Goal: Information Seeking & Learning: Learn about a topic

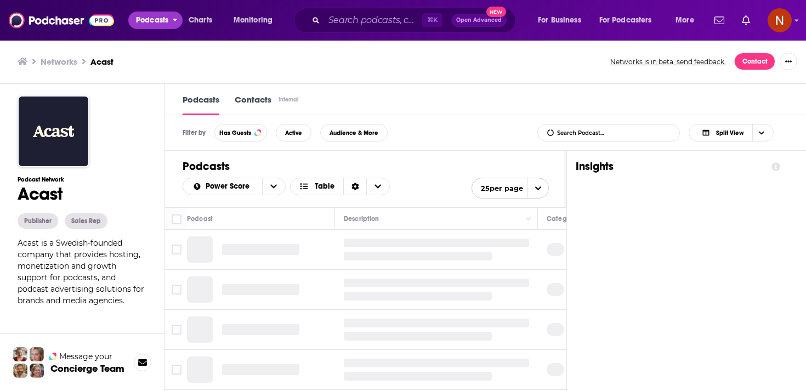
click at [139, 19] on span "Podcasts" at bounding box center [152, 20] width 32 height 15
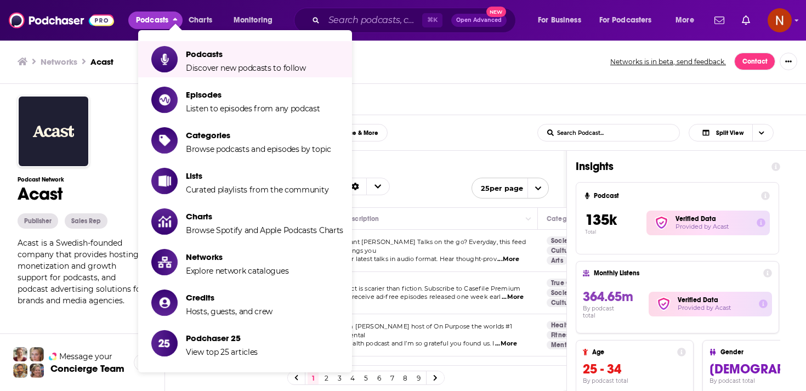
click at [400, 75] on div "Networks Acast Networks is in beta, send feedback. Contact" at bounding box center [403, 61] width 806 height 44
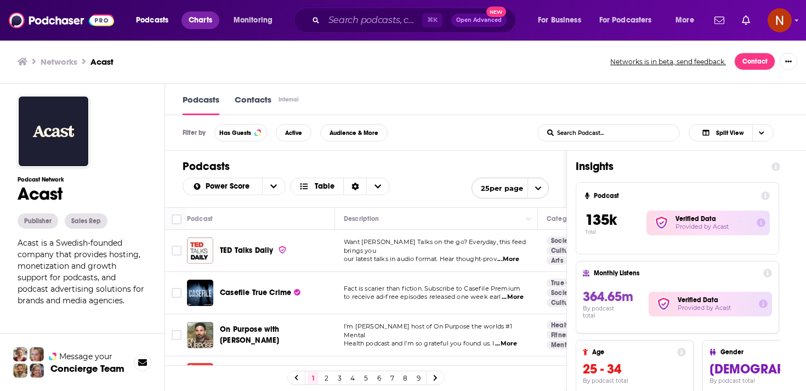
click at [195, 28] on link "Charts" at bounding box center [199, 21] width 37 height 18
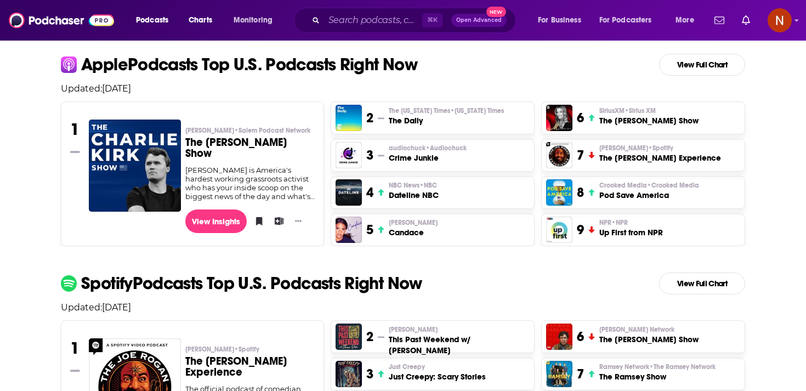
scroll to position [253, 0]
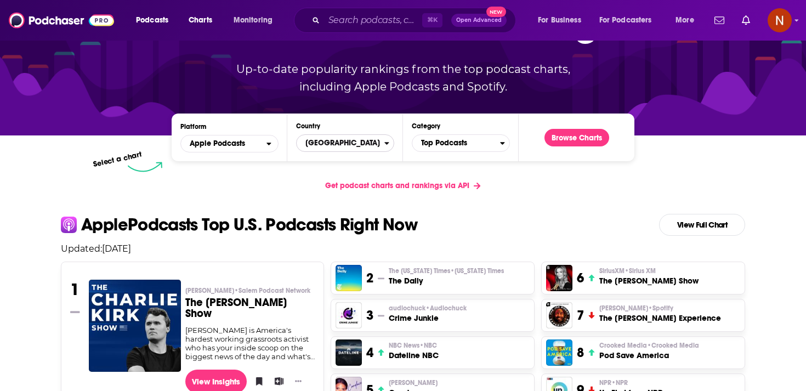
click at [363, 140] on span "[GEOGRAPHIC_DATA]" at bounding box center [341, 143] width 88 height 19
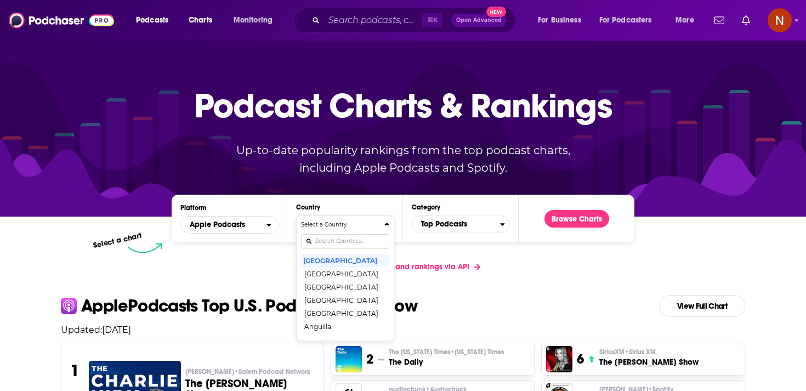
scroll to position [0, 0]
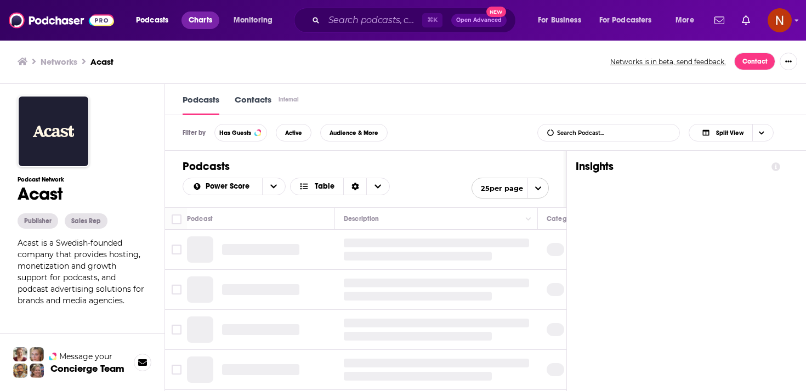
click at [199, 23] on span "Charts" at bounding box center [201, 20] width 24 height 15
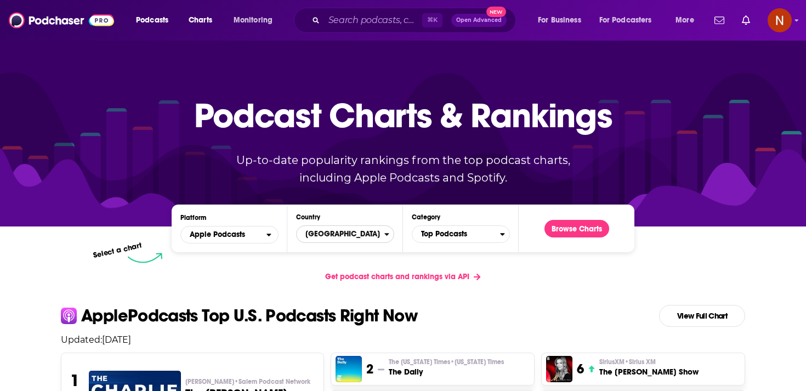
click at [329, 235] on span "[GEOGRAPHIC_DATA]" at bounding box center [341, 234] width 88 height 19
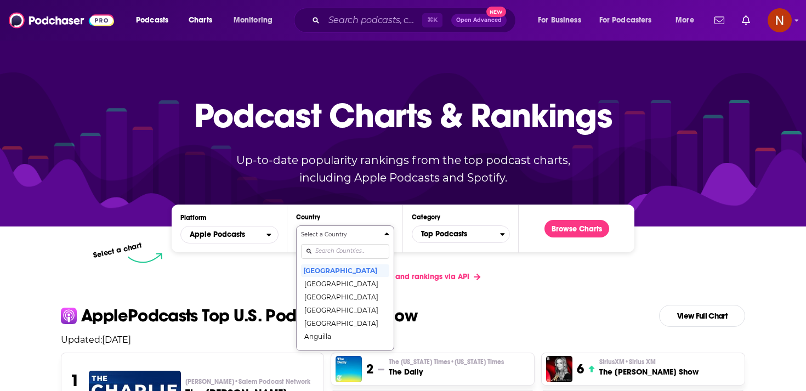
click at [335, 249] on div "Select a Country United States Afghanistan Albania Algeria Angola Anguilla Anti…" at bounding box center [345, 288] width 88 height 116
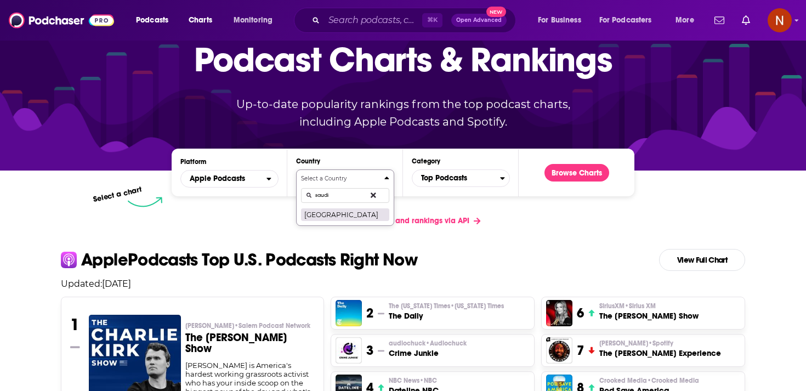
type input "saudi"
click at [348, 213] on button "[GEOGRAPHIC_DATA]" at bounding box center [345, 214] width 88 height 13
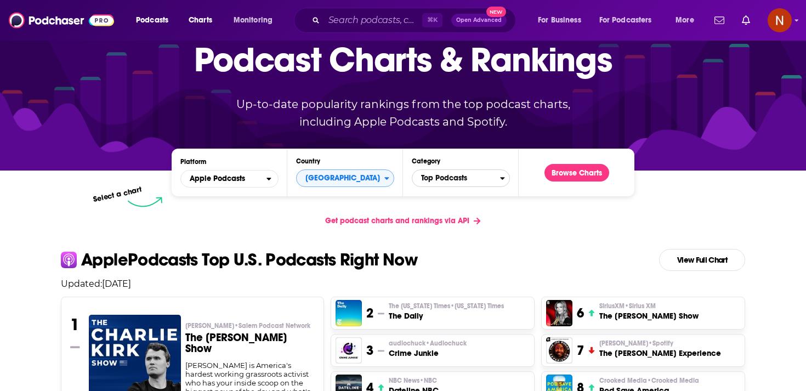
click at [452, 181] on span "Top Podcasts" at bounding box center [456, 178] width 88 height 19
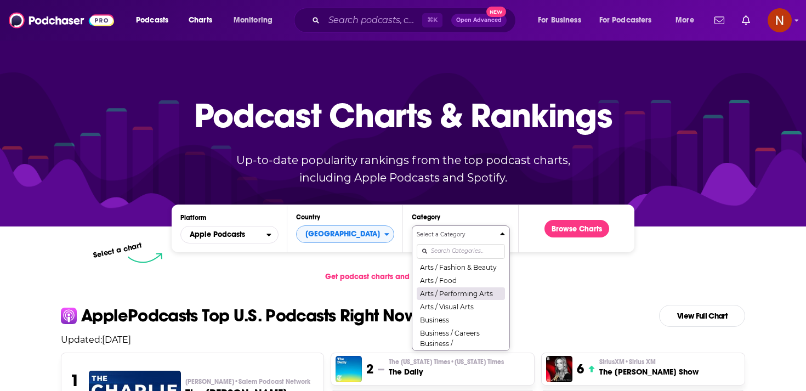
click at [458, 319] on button "Business" at bounding box center [461, 319] width 88 height 13
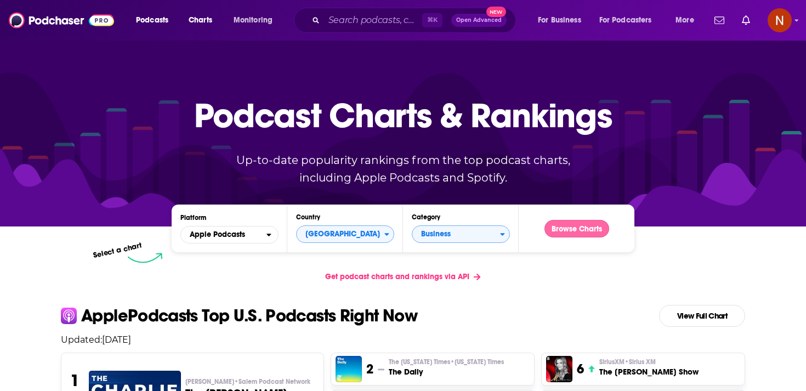
click at [586, 226] on button "Browse Charts" at bounding box center [576, 229] width 65 height 18
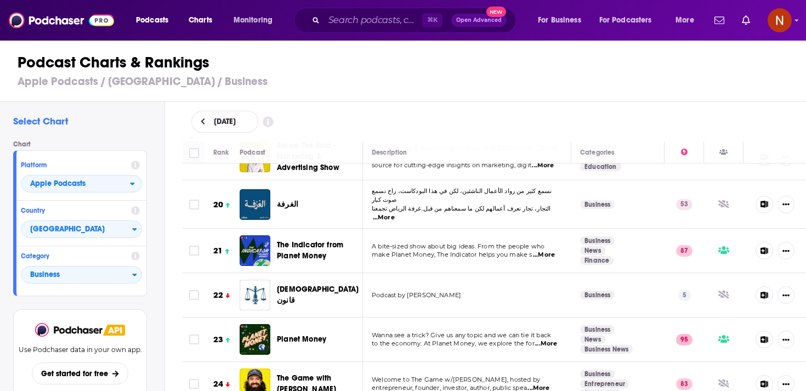
scroll to position [861, 0]
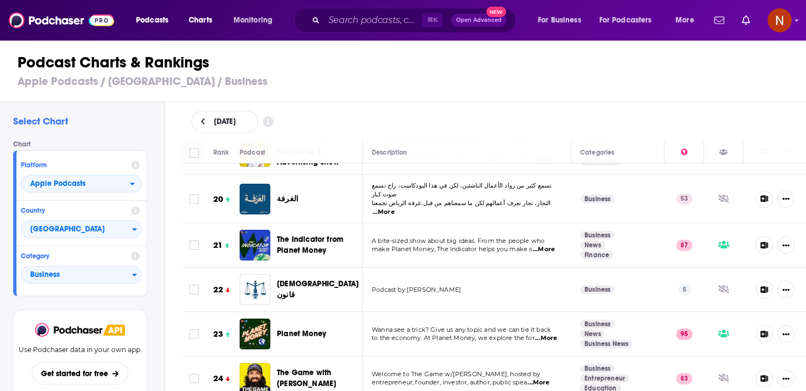
click at [280, 194] on span "الغرفة" at bounding box center [287, 198] width 21 height 9
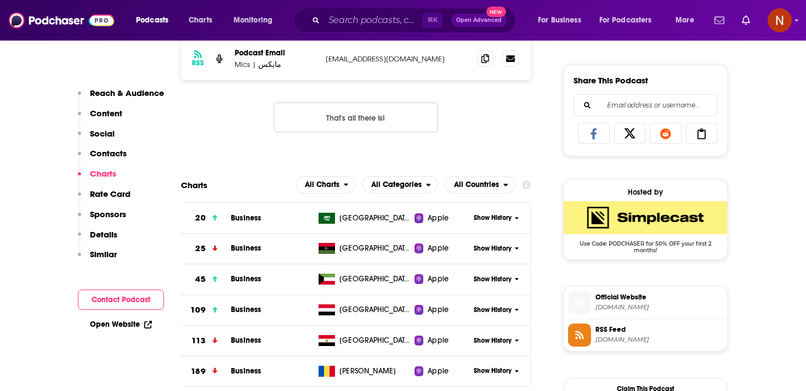
scroll to position [664, 0]
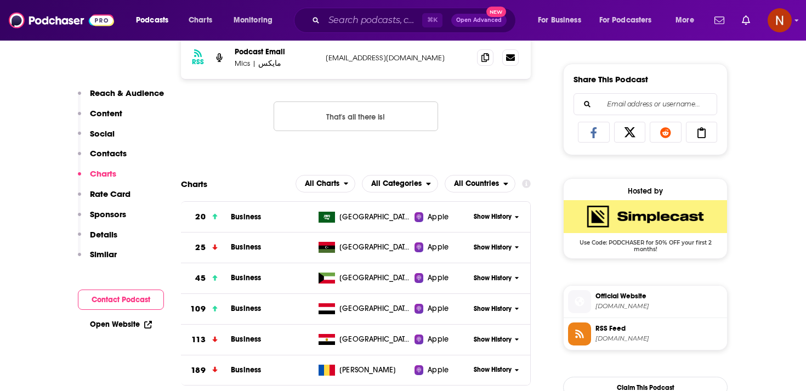
click at [611, 308] on span "micspod.com" at bounding box center [658, 306] width 127 height 8
click at [685, 333] on span "RSS Feed" at bounding box center [658, 328] width 127 height 10
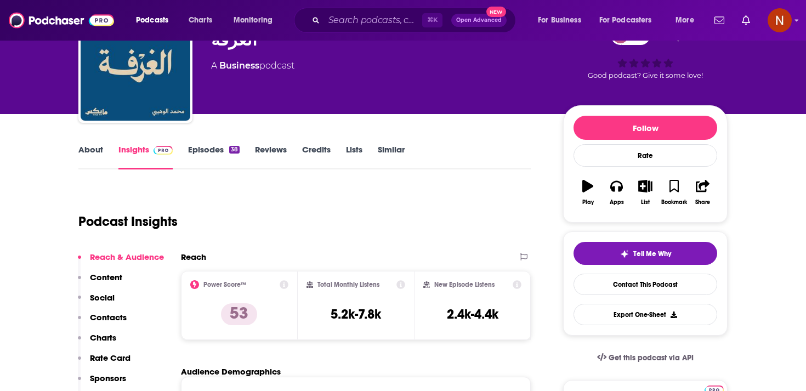
scroll to position [0, 0]
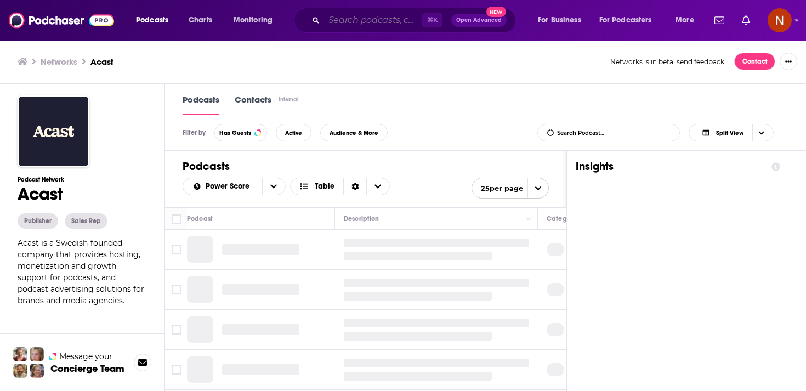
click at [343, 19] on input "Search podcasts, credits, & more..." at bounding box center [373, 21] width 98 height 18
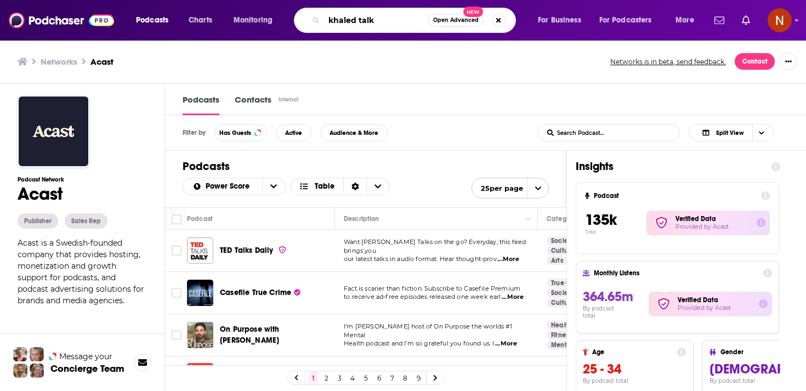
type input "khaled talks"
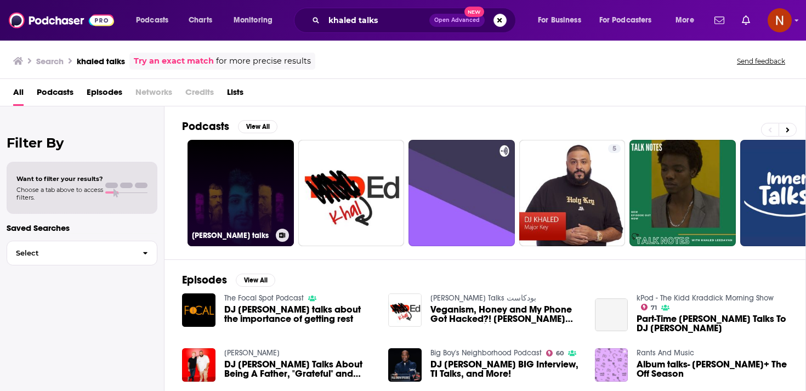
click at [270, 193] on link "[PERSON_NAME] talks" at bounding box center [240, 193] width 106 height 106
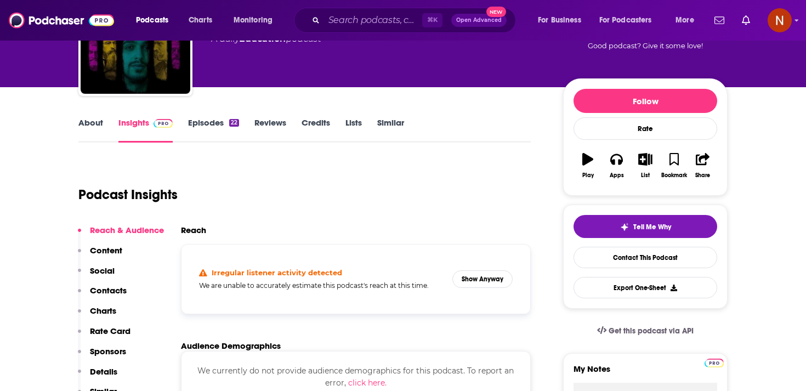
scroll to position [229, 0]
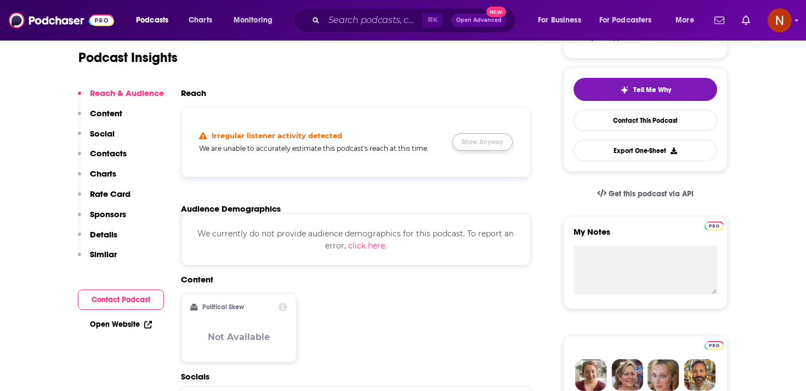
click at [479, 145] on button "Show Anyway" at bounding box center [482, 142] width 60 height 18
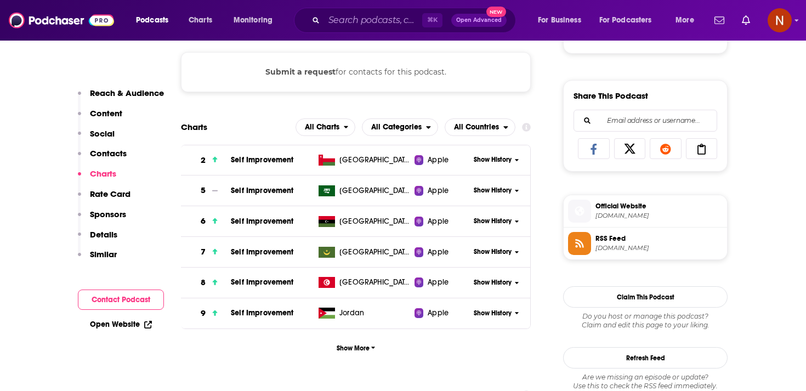
scroll to position [650, 0]
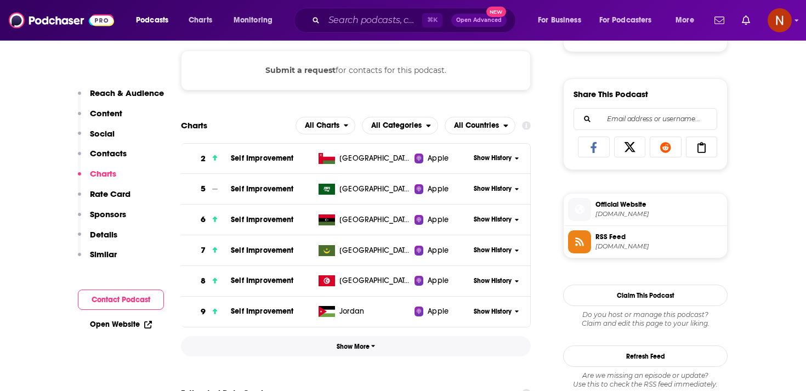
click at [352, 346] on span "Show More" at bounding box center [356, 347] width 39 height 8
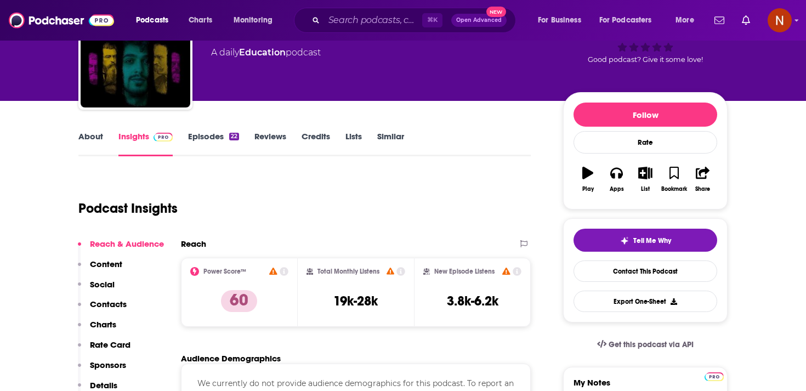
scroll to position [0, 0]
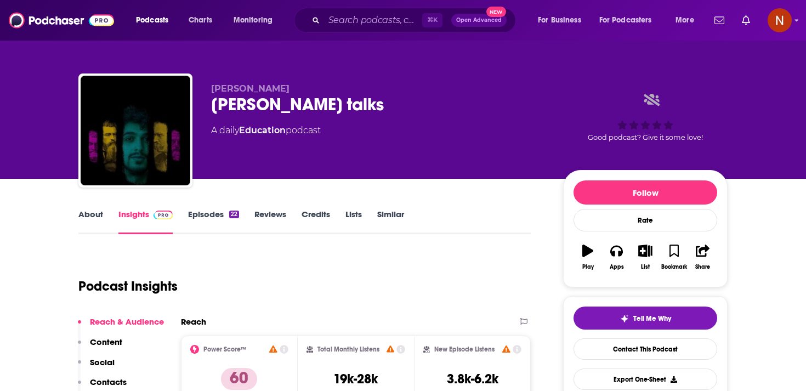
click at [220, 220] on link "Episodes 22" at bounding box center [213, 221] width 51 height 25
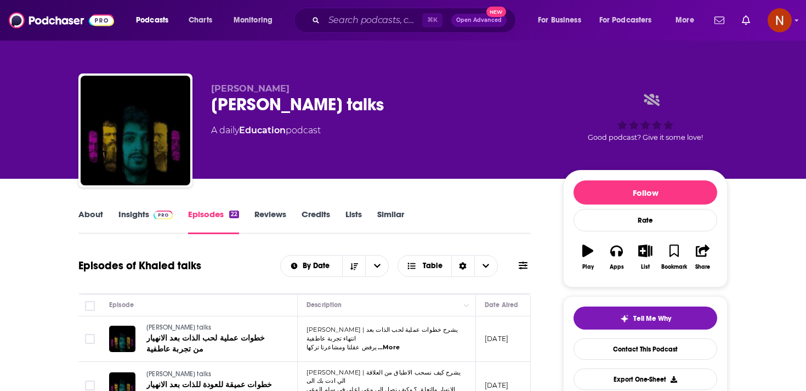
click at [154, 220] on link "Insights" at bounding box center [145, 221] width 54 height 25
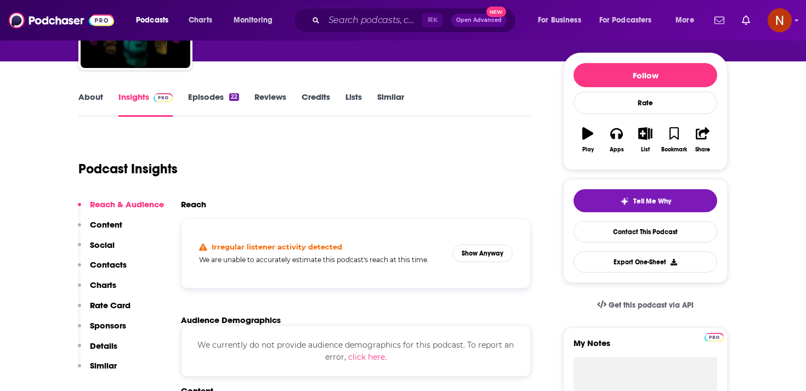
scroll to position [141, 0]
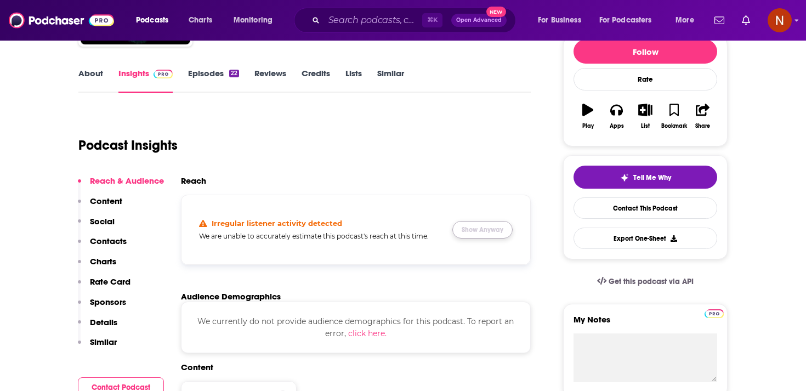
click at [472, 229] on button "Show Anyway" at bounding box center [482, 230] width 60 height 18
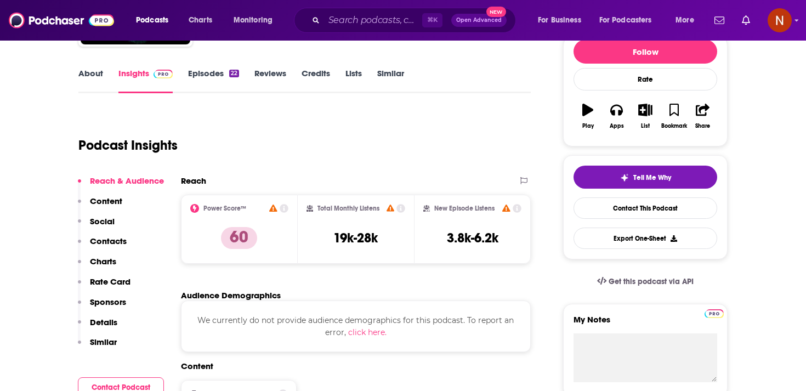
click at [346, 264] on div "Reach Power Score™ 60 Total Monthly Listens 19k-28k New Episode Listens 3.8k-6.…" at bounding box center [356, 223] width 350 height 97
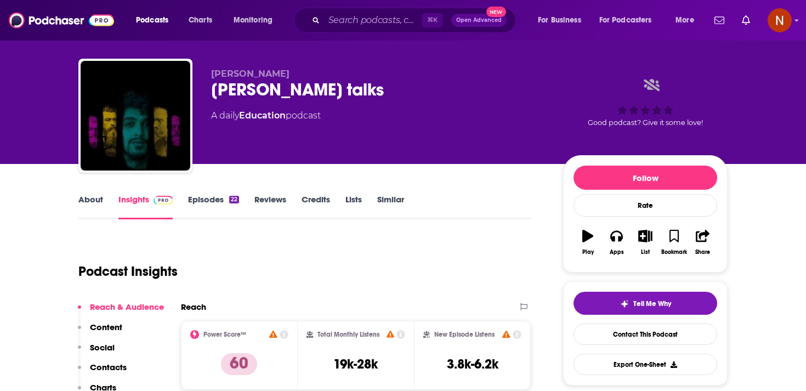
scroll to position [0, 0]
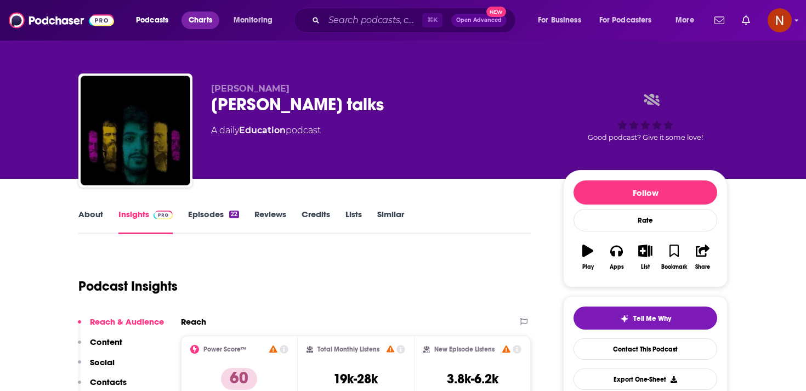
click at [201, 19] on span "Charts" at bounding box center [201, 20] width 24 height 15
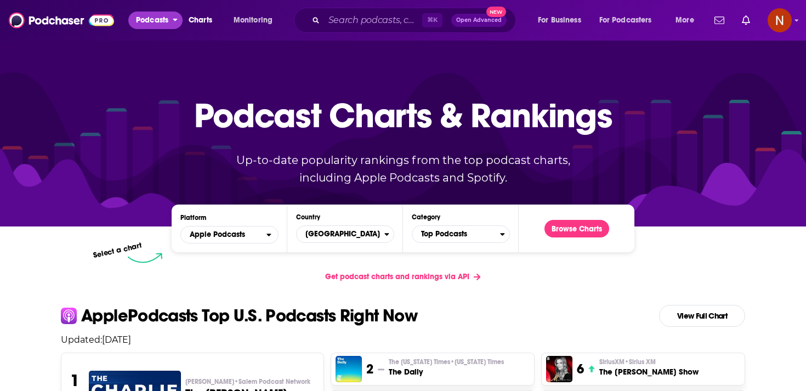
click at [160, 24] on span "Podcasts" at bounding box center [152, 20] width 32 height 15
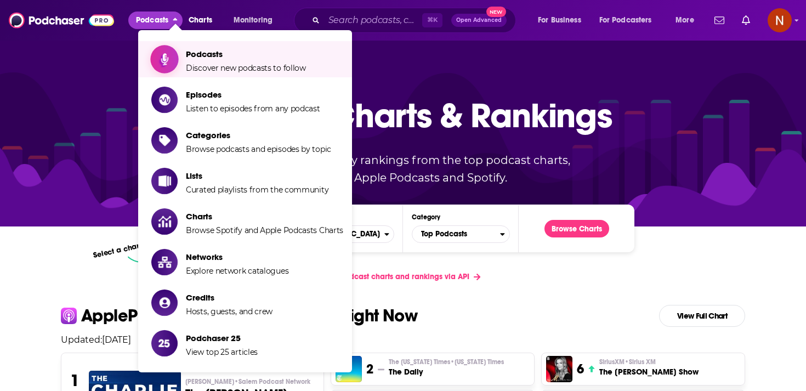
click at [191, 53] on span "Podcasts" at bounding box center [246, 54] width 120 height 10
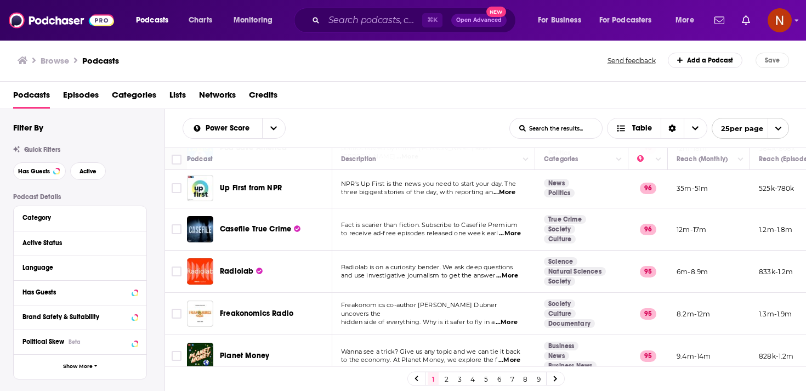
scroll to position [837, 0]
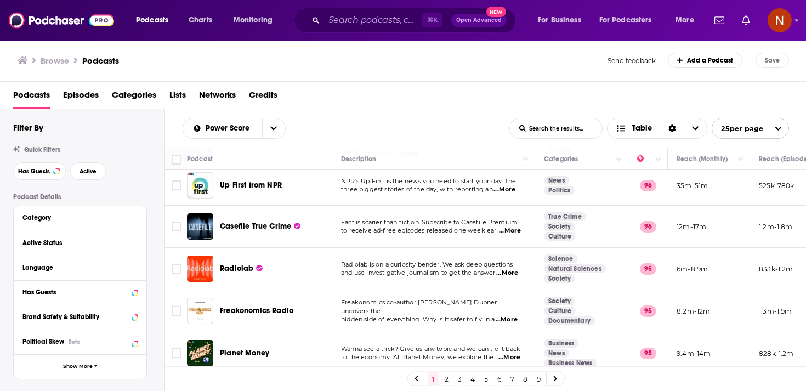
click at [558, 380] on link at bounding box center [555, 378] width 18 height 13
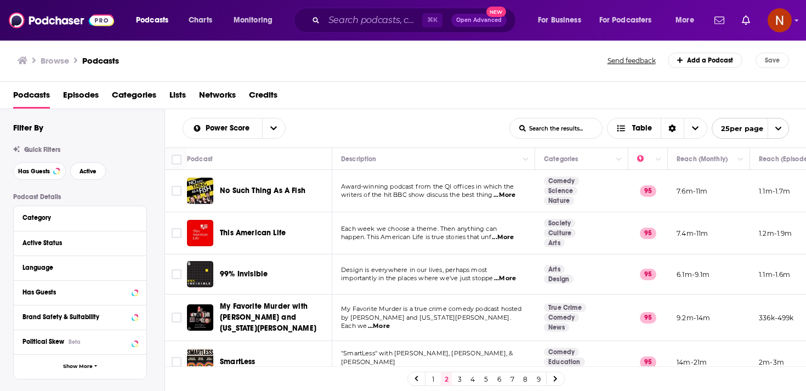
click at [436, 380] on link "1" at bounding box center [433, 378] width 11 height 13
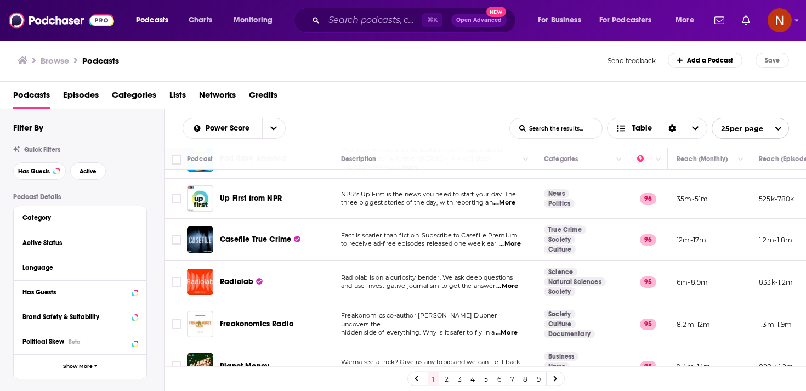
scroll to position [837, 0]
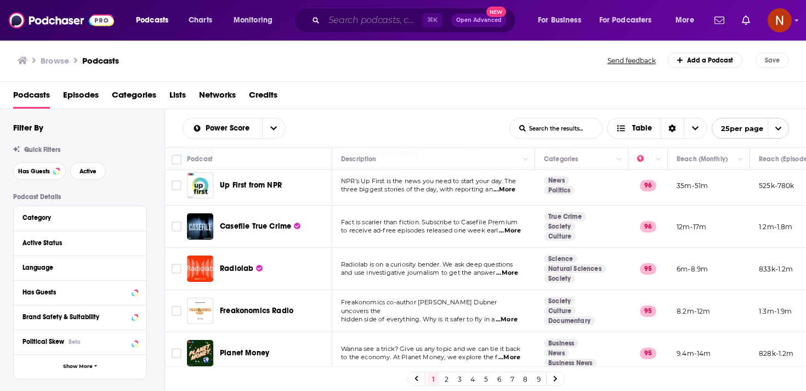
click at [356, 29] on input "Search podcasts, credits, & more..." at bounding box center [373, 21] width 98 height 18
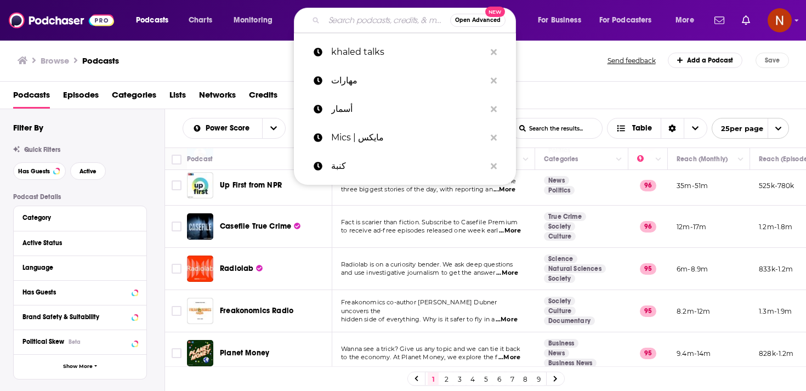
click at [247, 56] on div "Browse Podcasts" at bounding box center [313, 60] width 591 height 15
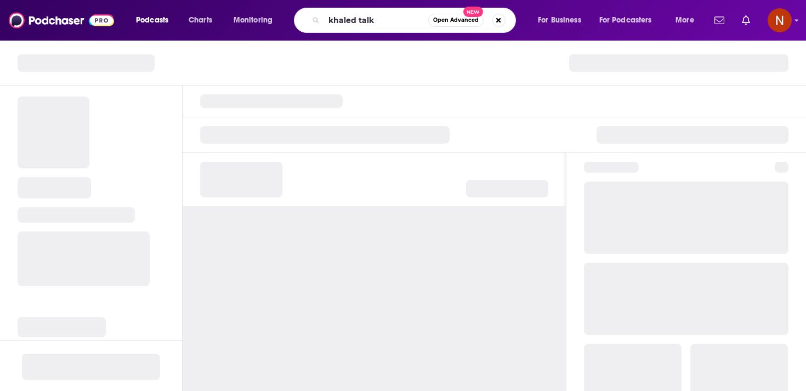
type input "khaled talks"
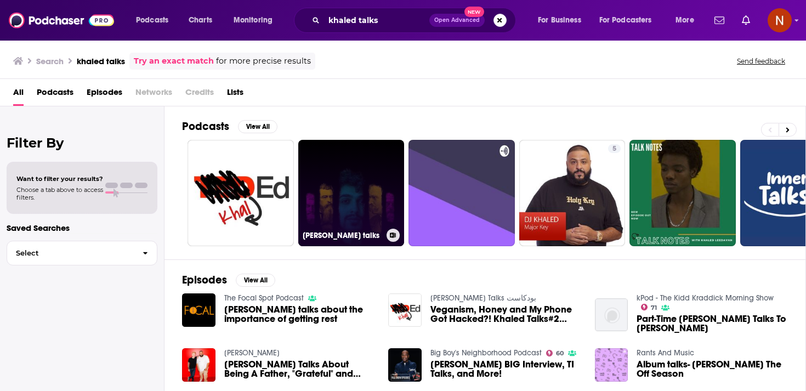
click at [337, 213] on link "[PERSON_NAME] talks" at bounding box center [351, 193] width 106 height 106
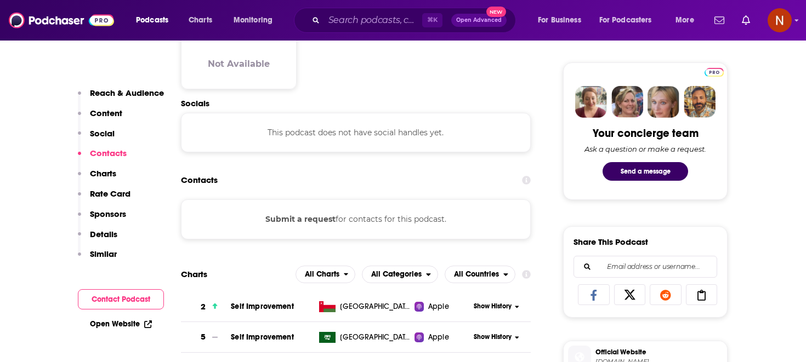
scroll to position [602, 0]
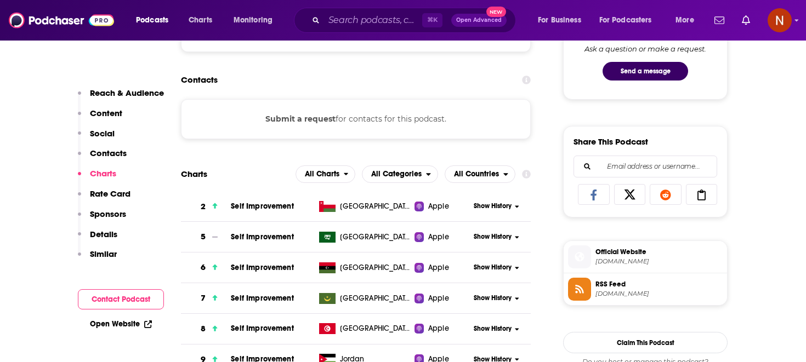
click at [604, 295] on span "[DOMAIN_NAME]" at bounding box center [658, 294] width 127 height 8
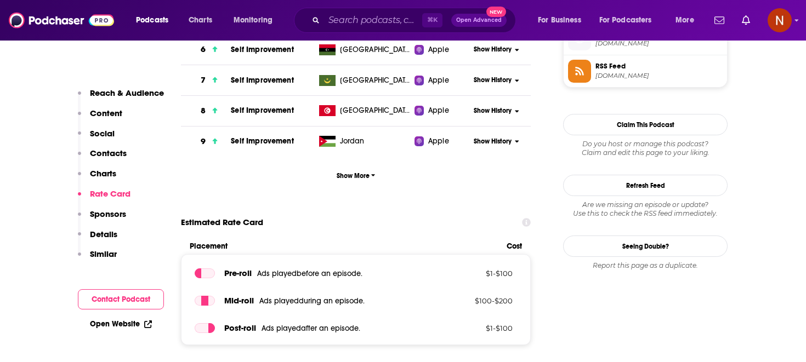
scroll to position [792, 0]
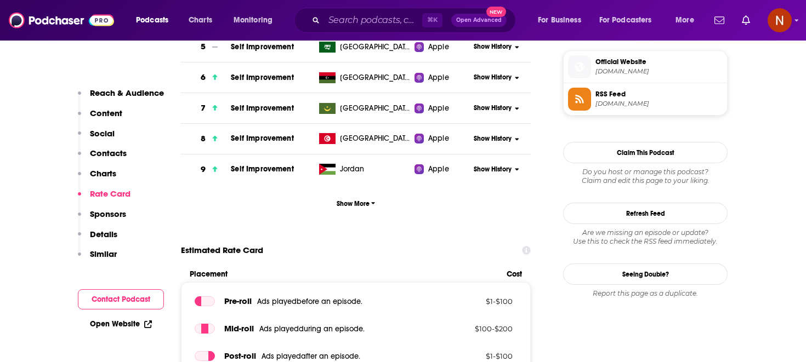
click at [604, 101] on span "[DOMAIN_NAME]" at bounding box center [658, 104] width 127 height 8
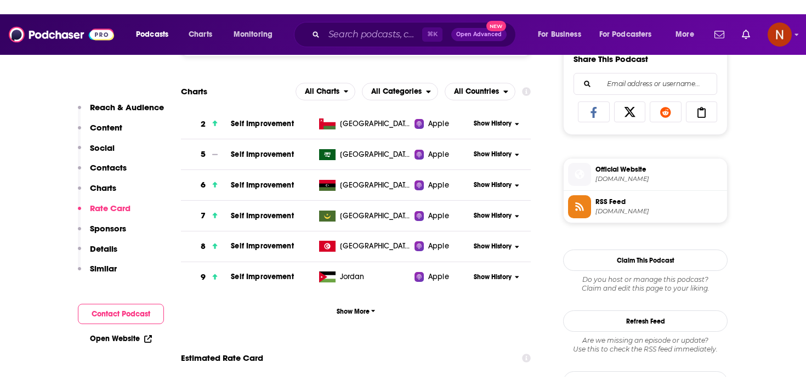
scroll to position [668, 0]
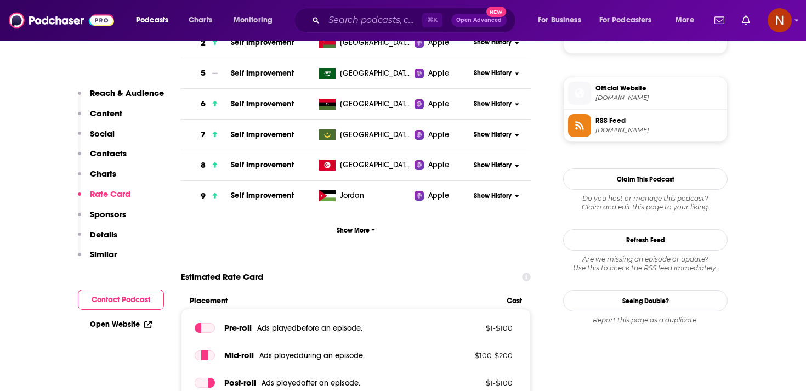
scroll to position [696, 0]
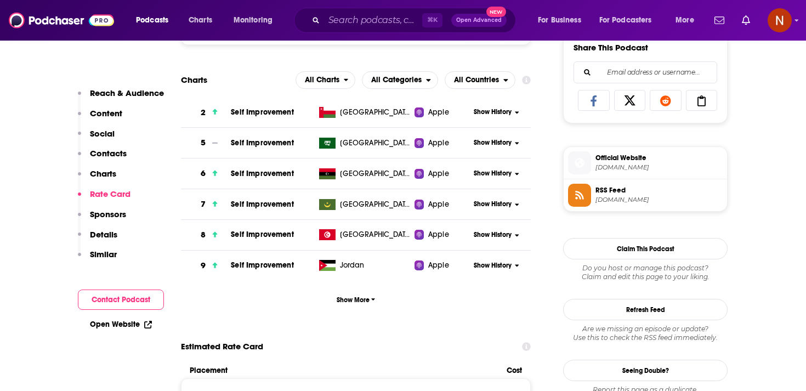
click at [601, 204] on span "[DOMAIN_NAME]" at bounding box center [658, 200] width 127 height 8
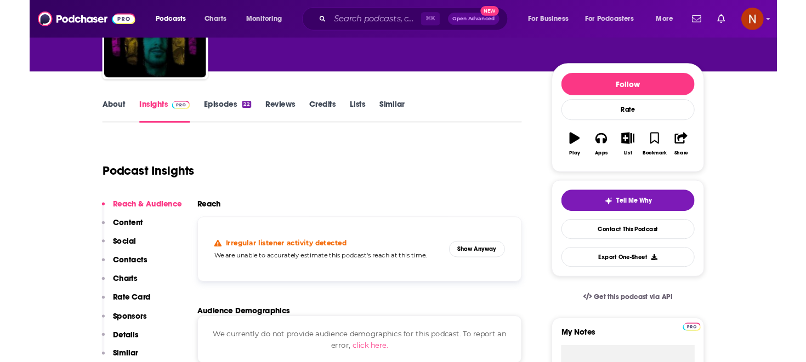
scroll to position [78, 0]
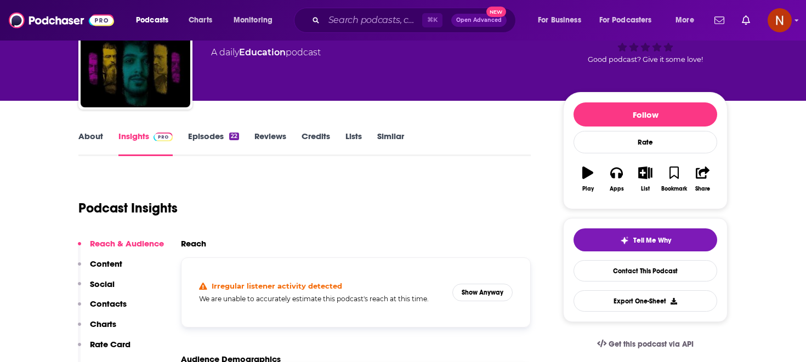
click at [219, 145] on link "Episodes 22" at bounding box center [213, 143] width 51 height 25
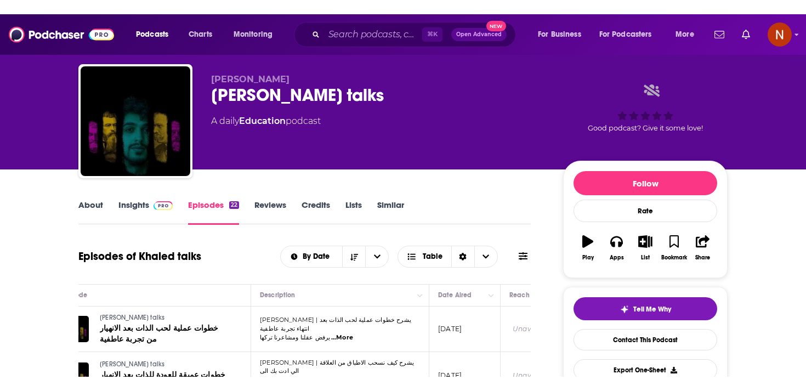
scroll to position [13, 0]
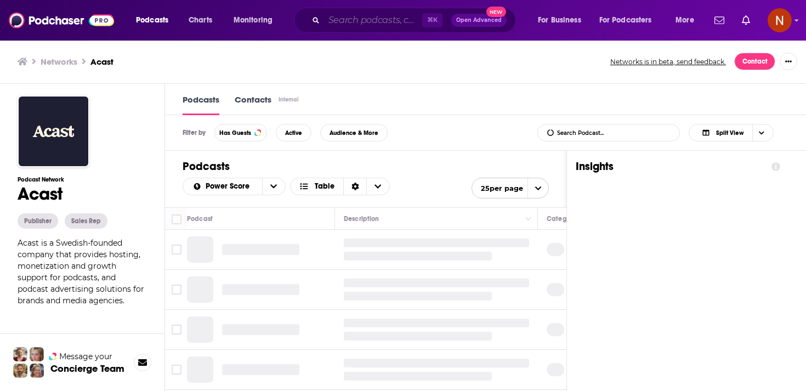
click at [378, 27] on input "Search podcasts, credits, & more..." at bounding box center [373, 21] width 98 height 18
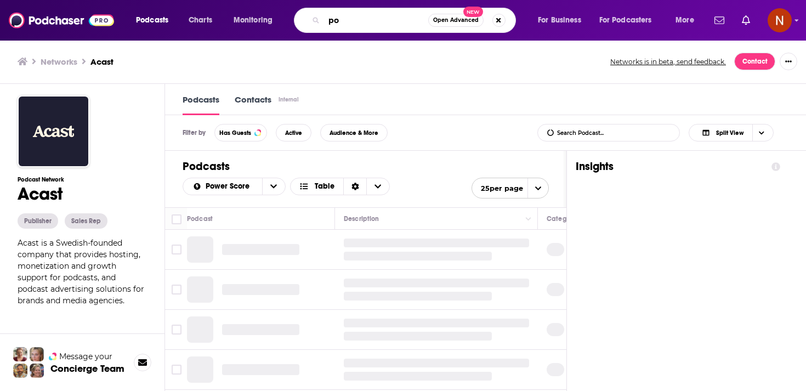
type input "pod"
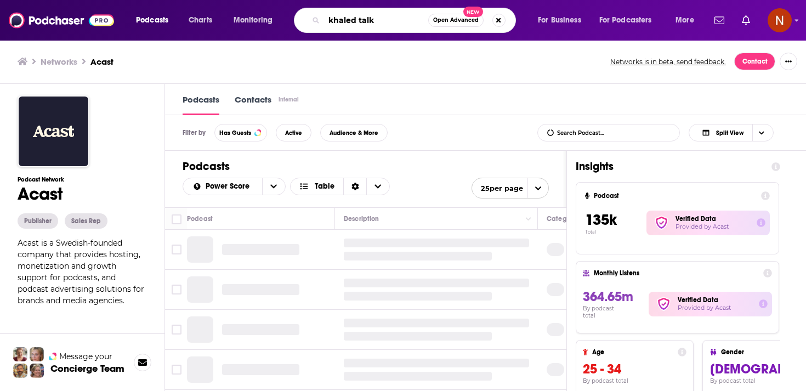
type input "khaled talks"
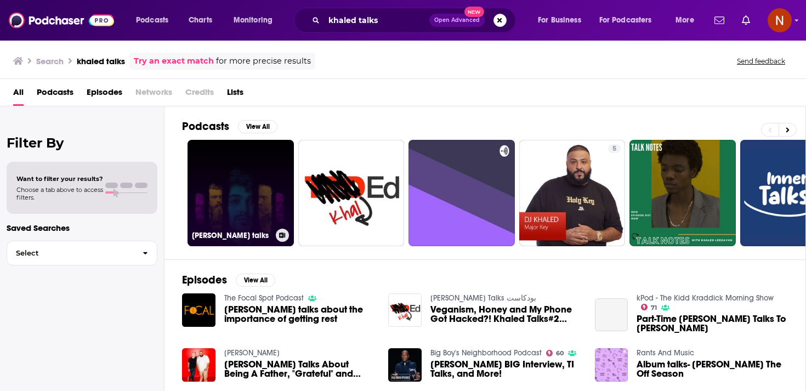
click at [258, 193] on link "[PERSON_NAME] talks" at bounding box center [240, 193] width 106 height 106
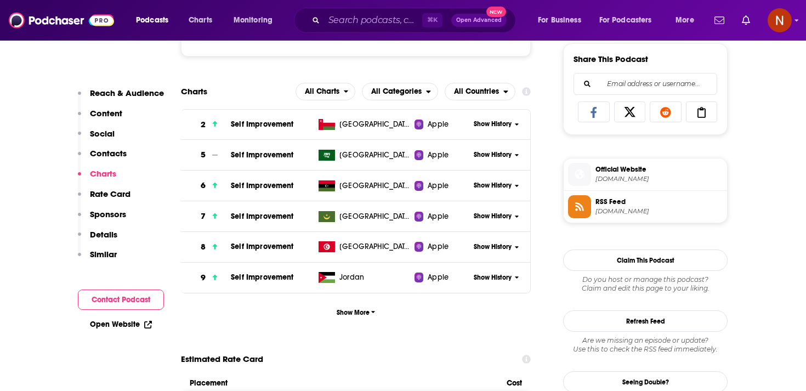
scroll to position [692, 0]
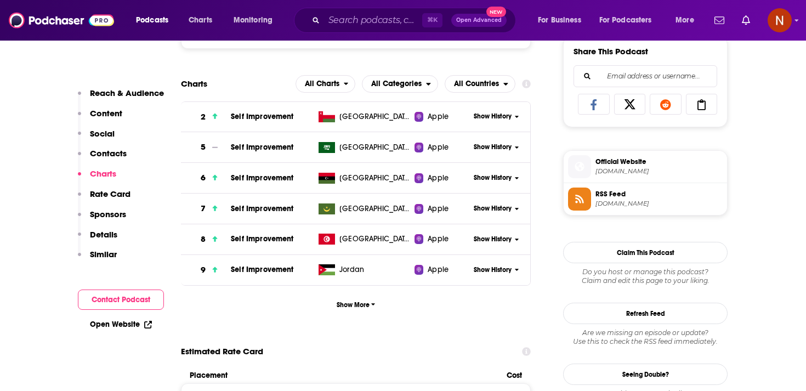
click at [623, 206] on span "[DOMAIN_NAME]" at bounding box center [658, 204] width 127 height 8
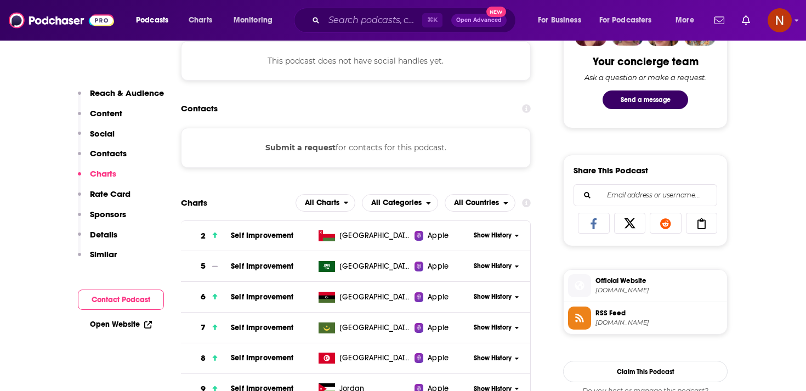
scroll to position [661, 0]
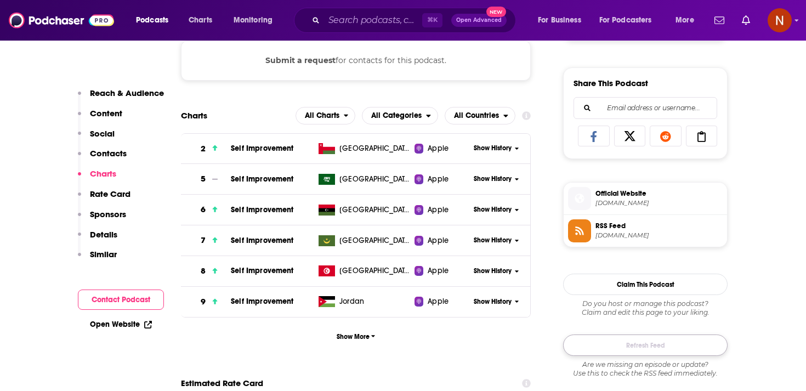
click at [652, 345] on button "Refresh Feed" at bounding box center [645, 344] width 164 height 21
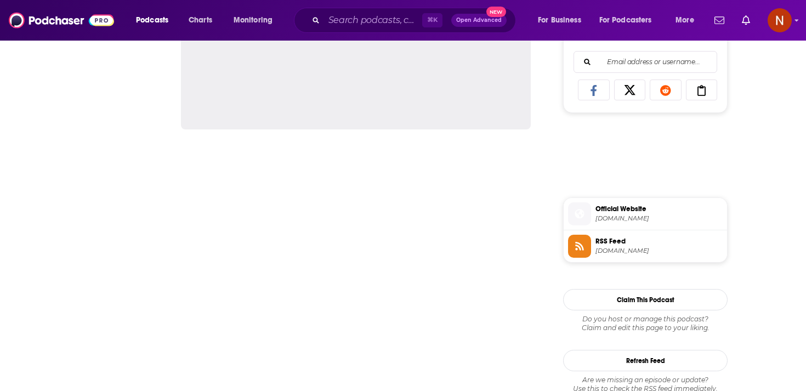
scroll to position [708, 0]
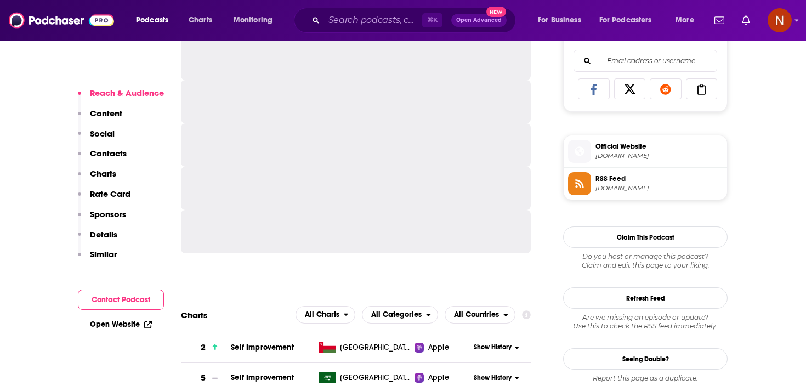
click at [623, 189] on span "[DOMAIN_NAME]" at bounding box center [658, 188] width 127 height 8
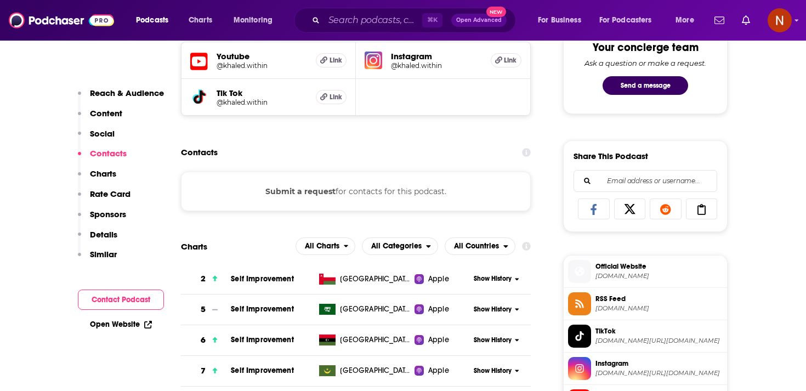
scroll to position [591, 0]
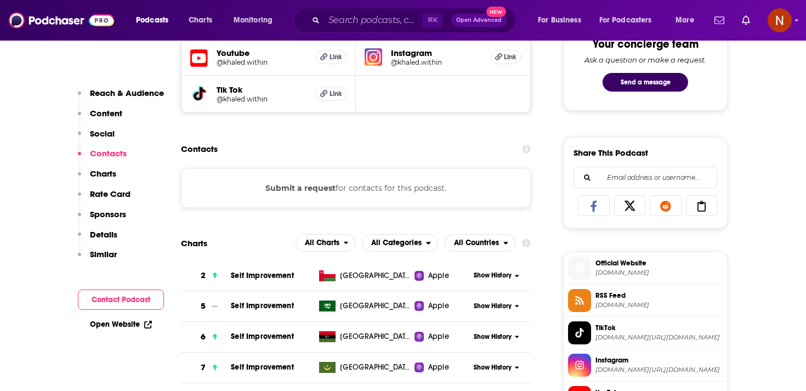
click at [617, 307] on span "[DOMAIN_NAME]" at bounding box center [658, 305] width 127 height 8
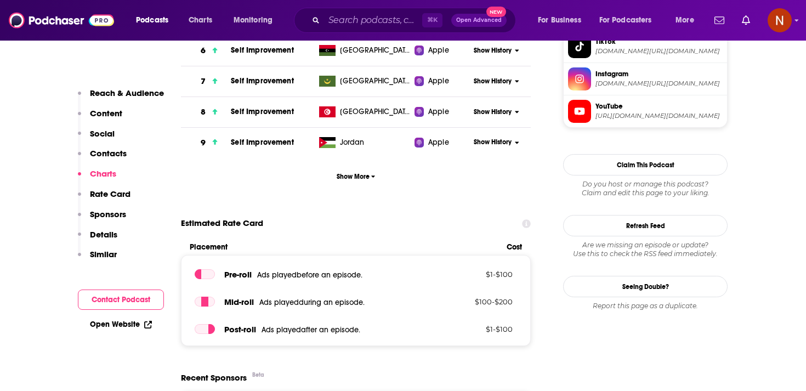
scroll to position [846, 0]
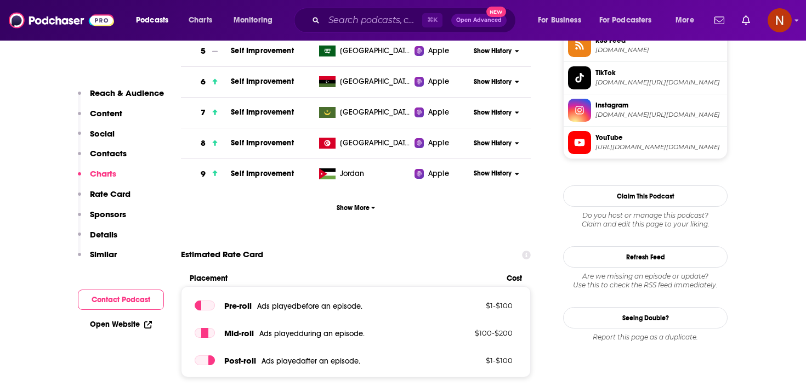
click at [628, 53] on span "[DOMAIN_NAME]" at bounding box center [658, 50] width 127 height 8
click at [632, 56] on span "RSS Feed [DOMAIN_NAME]" at bounding box center [657, 45] width 132 height 22
click at [606, 62] on li "RSS Feed [DOMAIN_NAME]" at bounding box center [644, 46] width 163 height 32
click at [610, 53] on span "[DOMAIN_NAME]" at bounding box center [658, 50] width 127 height 8
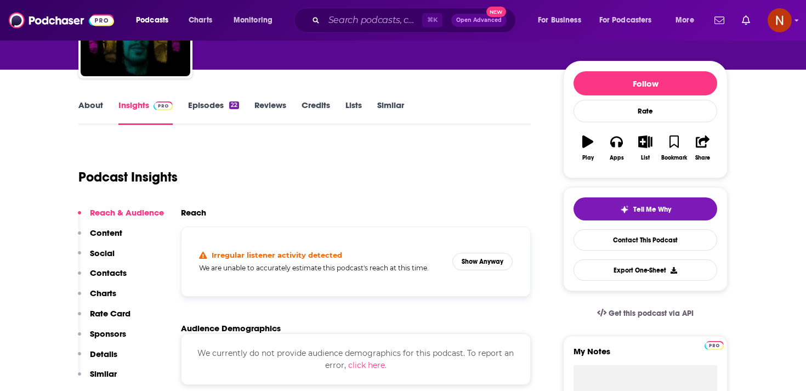
scroll to position [0, 0]
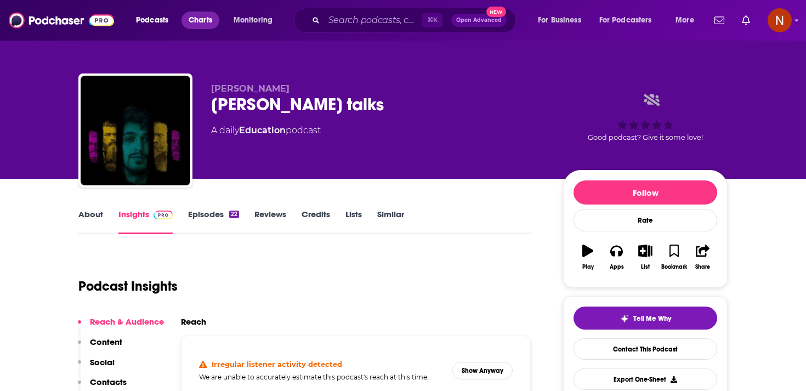
click at [205, 23] on span "Charts" at bounding box center [201, 20] width 24 height 15
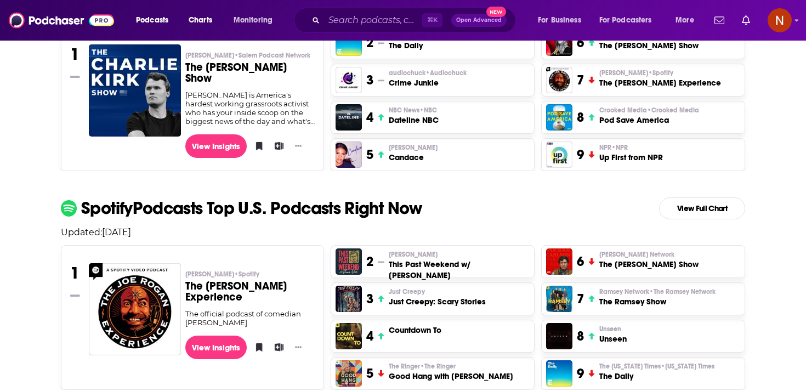
scroll to position [366, 0]
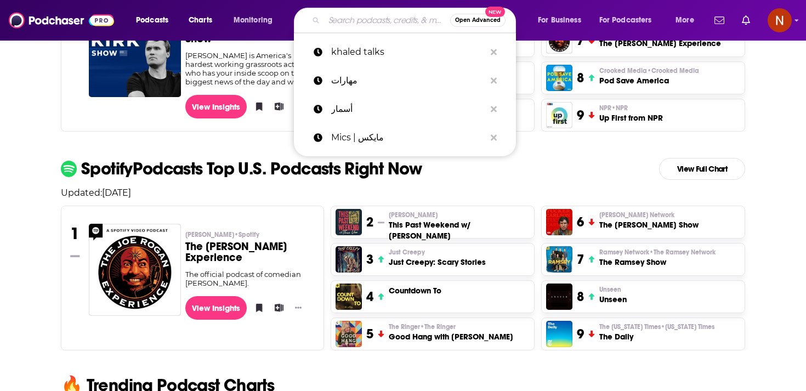
click at [380, 27] on input "Search podcasts, credits, & more..." at bounding box center [387, 21] width 126 height 18
paste input "عيادة"
type input "عيادة"
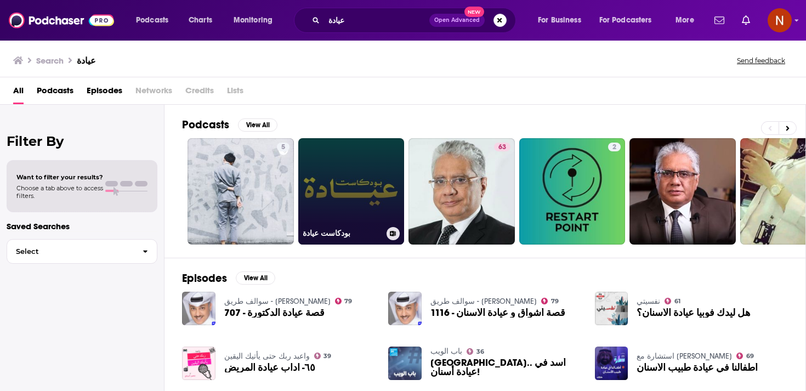
click at [344, 200] on link "بودكاست عيادة" at bounding box center [351, 191] width 106 height 106
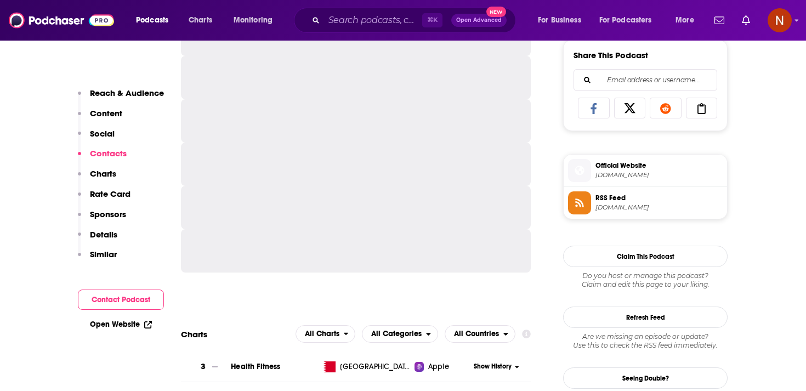
scroll to position [742, 0]
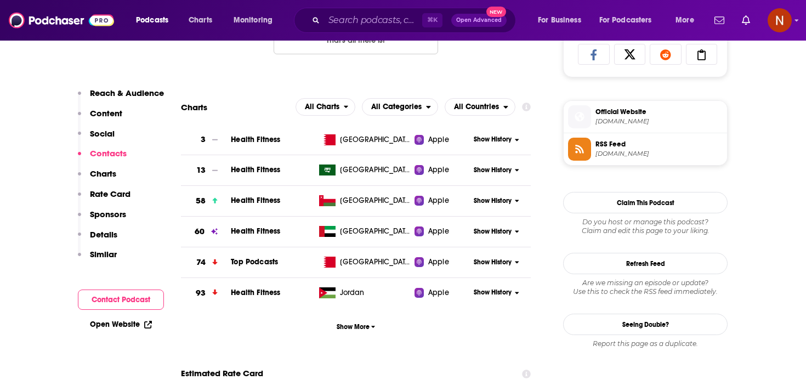
click at [631, 146] on span "RSS Feed" at bounding box center [658, 144] width 127 height 10
click at [330, 19] on input "Search podcasts, credits, & more..." at bounding box center [373, 21] width 98 height 18
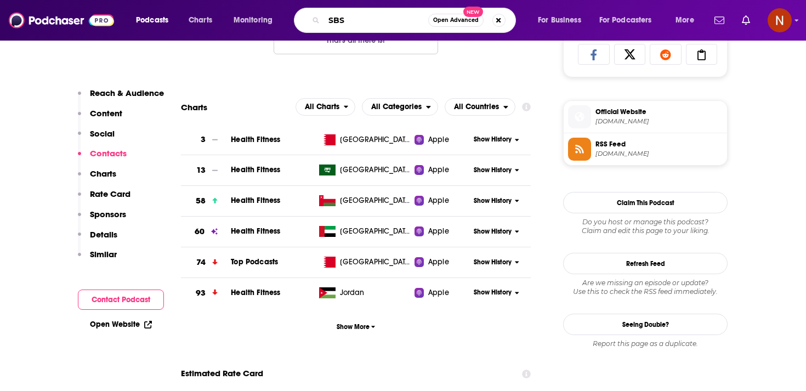
type input "SBS"
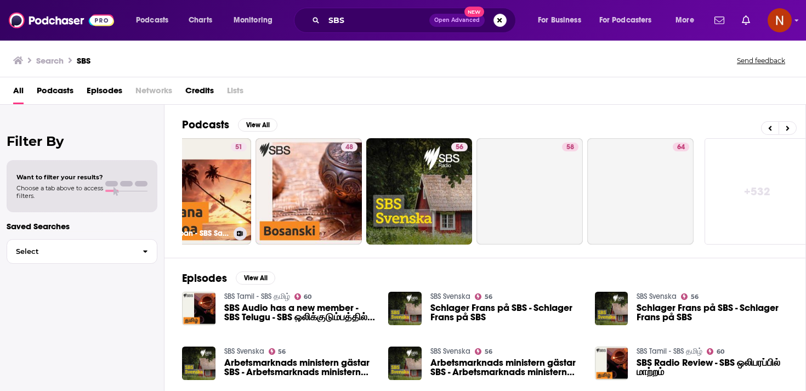
scroll to position [0, 383]
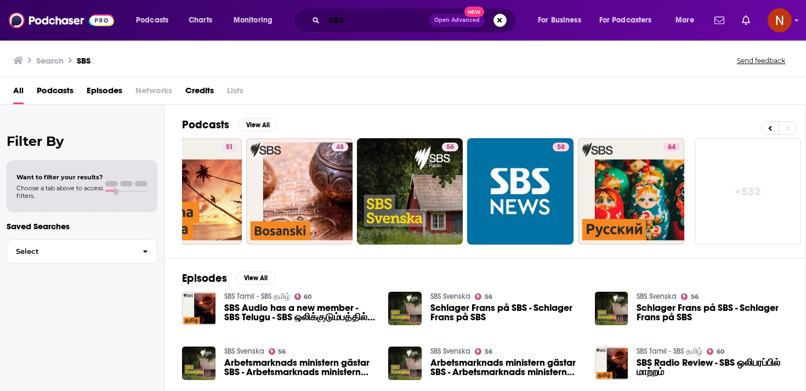
click at [356, 22] on input "SBS" at bounding box center [376, 21] width 105 height 18
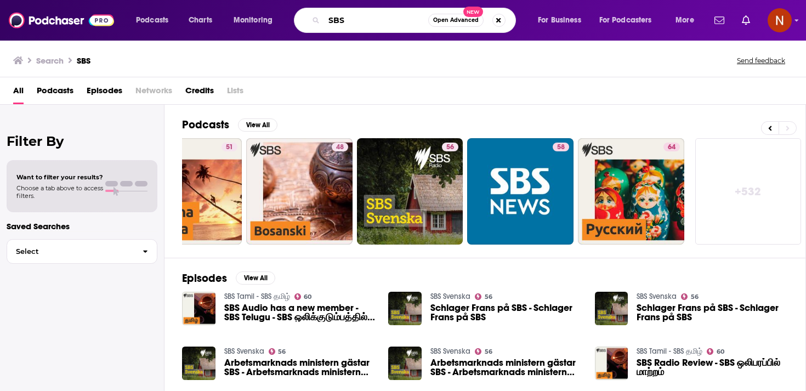
click at [356, 22] on input "SBS" at bounding box center [376, 21] width 104 height 18
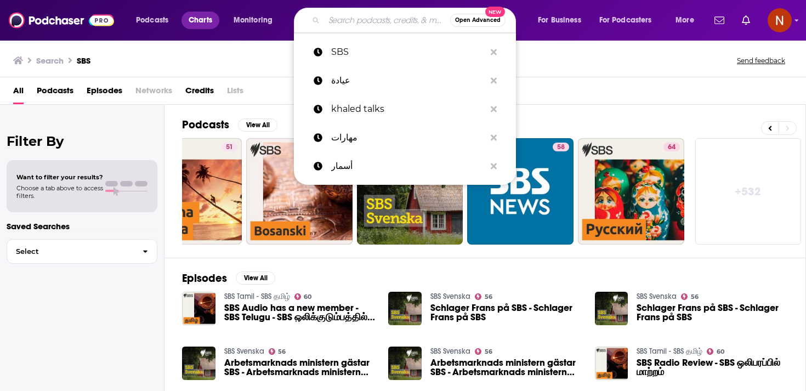
click at [206, 20] on span "Charts" at bounding box center [201, 20] width 24 height 15
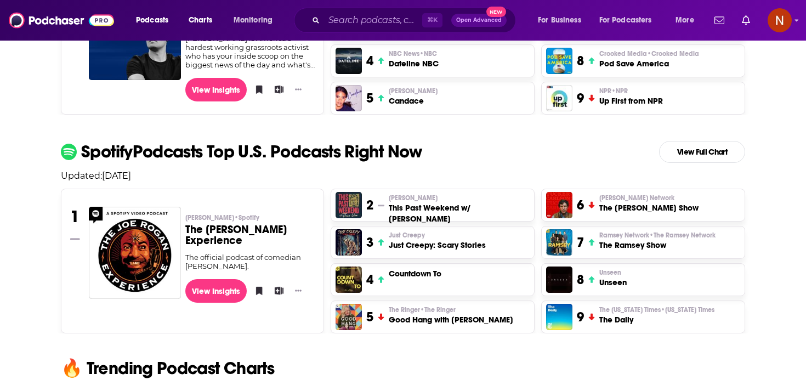
scroll to position [384, 0]
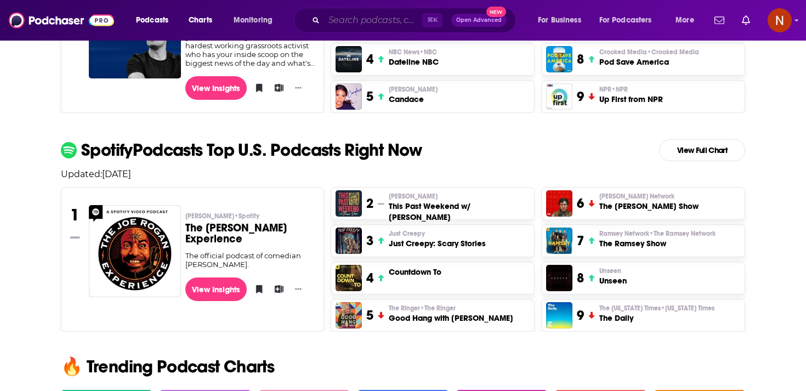
click at [354, 26] on input "Search podcasts, credits, & more..." at bounding box center [373, 21] width 98 height 18
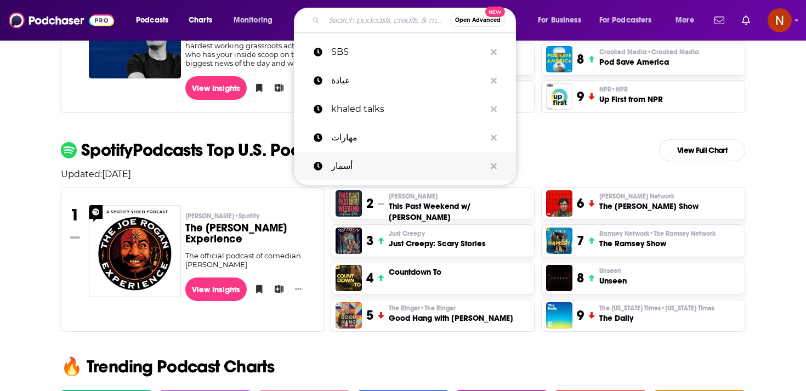
click at [357, 153] on p "أسمار" at bounding box center [408, 166] width 154 height 29
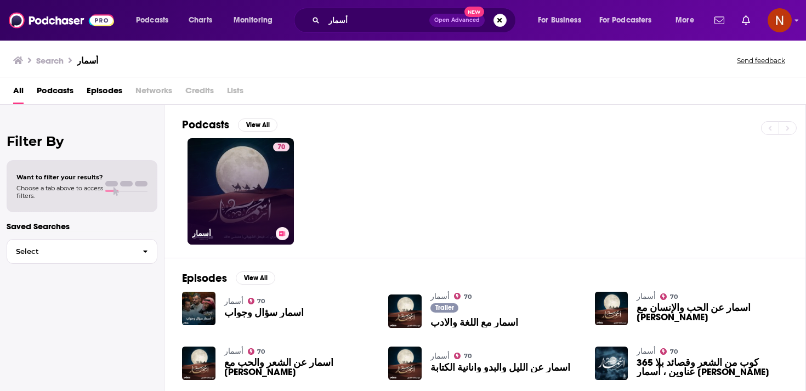
click at [276, 214] on div "70" at bounding box center [281, 185] width 16 height 84
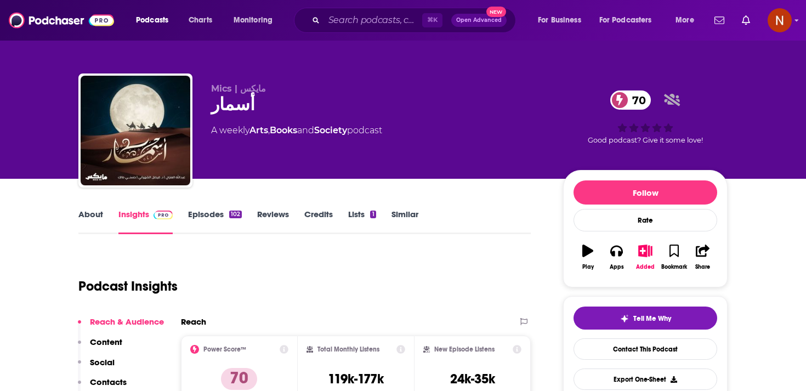
click at [210, 217] on link "Episodes 102" at bounding box center [215, 221] width 54 height 25
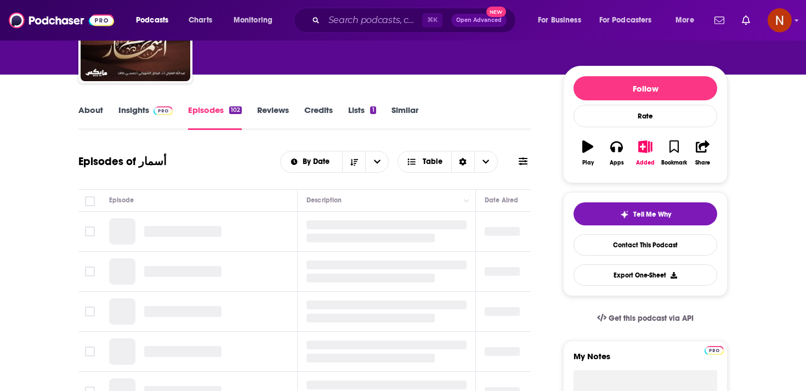
scroll to position [126, 0]
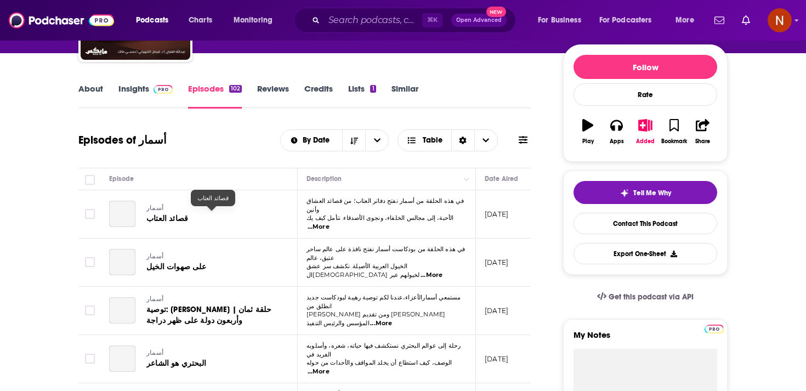
click at [172, 217] on span "قصائد العتاب" at bounding box center [167, 218] width 42 height 9
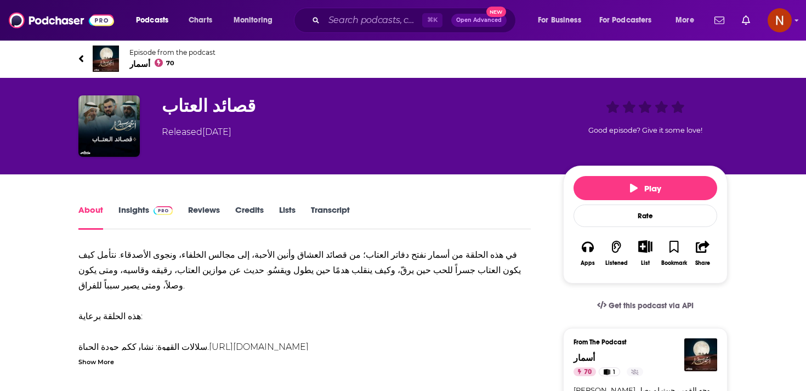
scroll to position [2, 0]
